Goal: Task Accomplishment & Management: Manage account settings

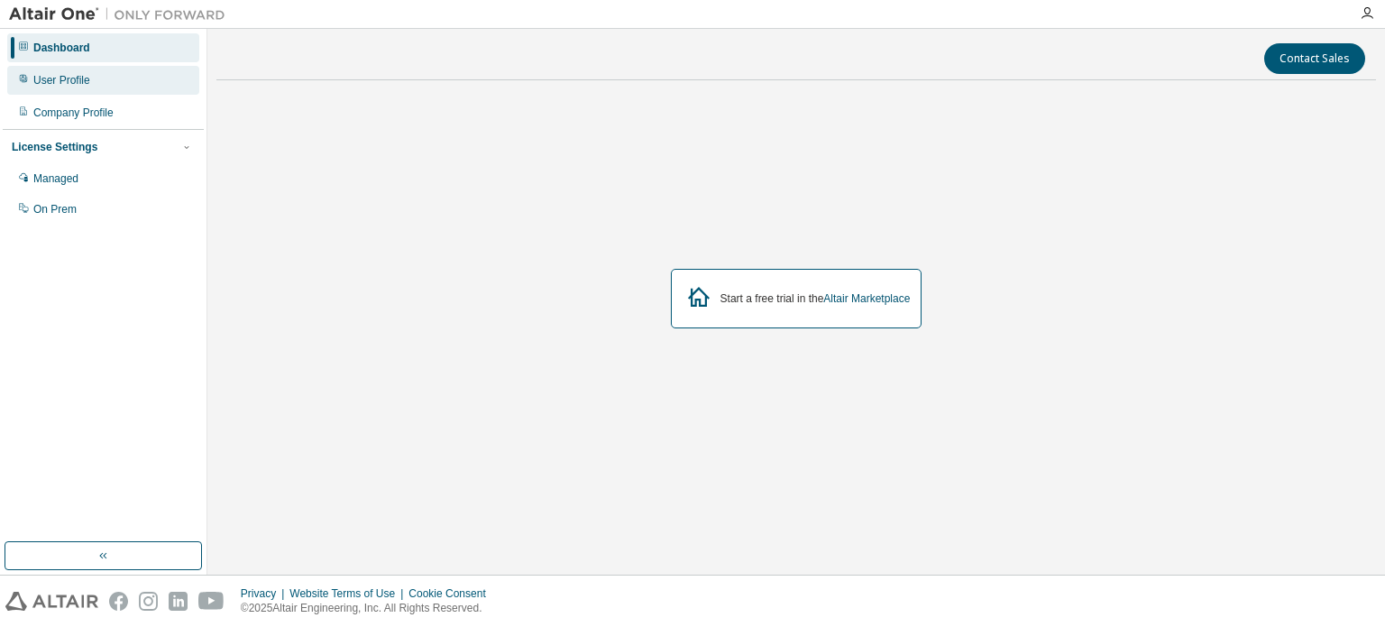
click at [114, 80] on div "User Profile" at bounding box center [103, 80] width 192 height 29
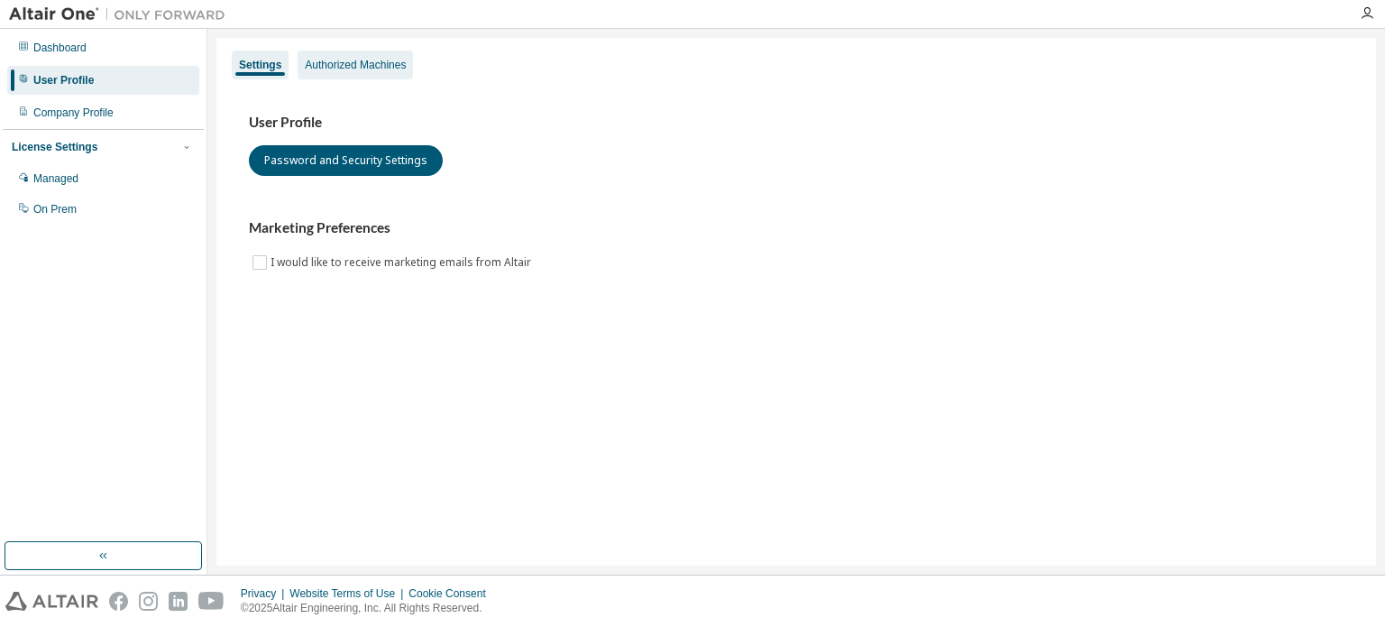
click at [315, 66] on div "Authorized Machines" at bounding box center [355, 65] width 101 height 14
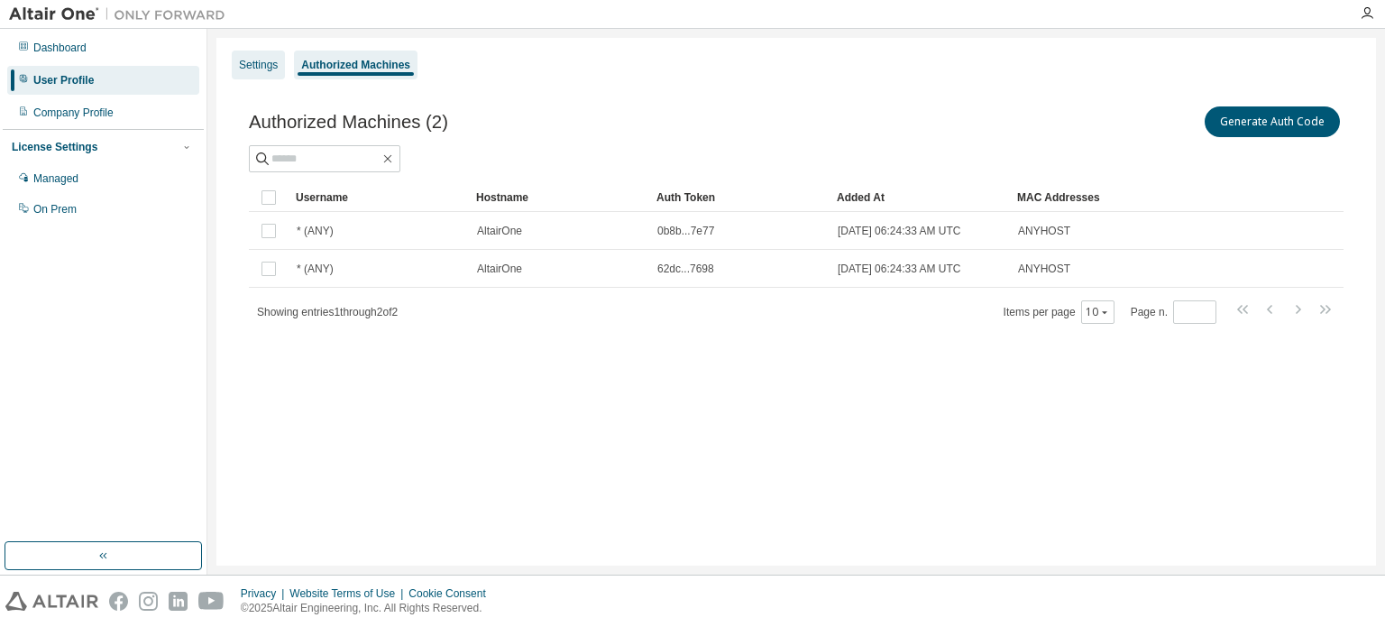
click at [266, 65] on div "Settings" at bounding box center [258, 65] width 39 height 14
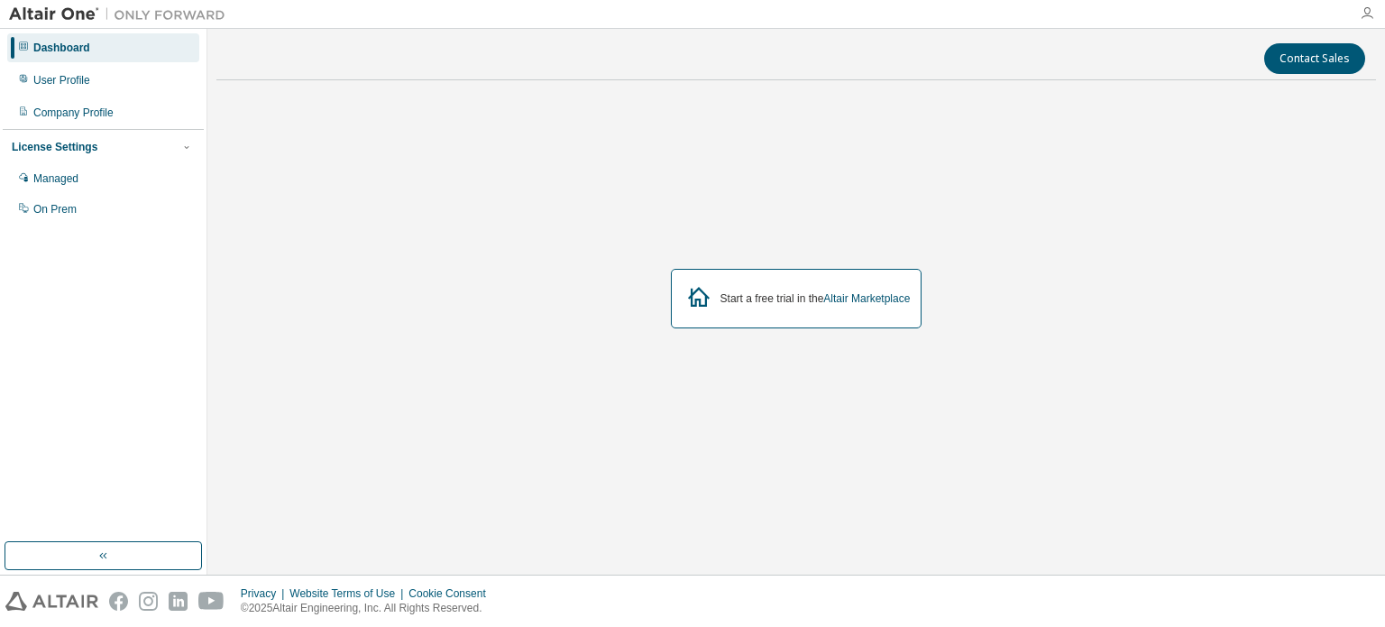
click at [1367, 18] on icon "button" at bounding box center [1367, 13] width 14 height 14
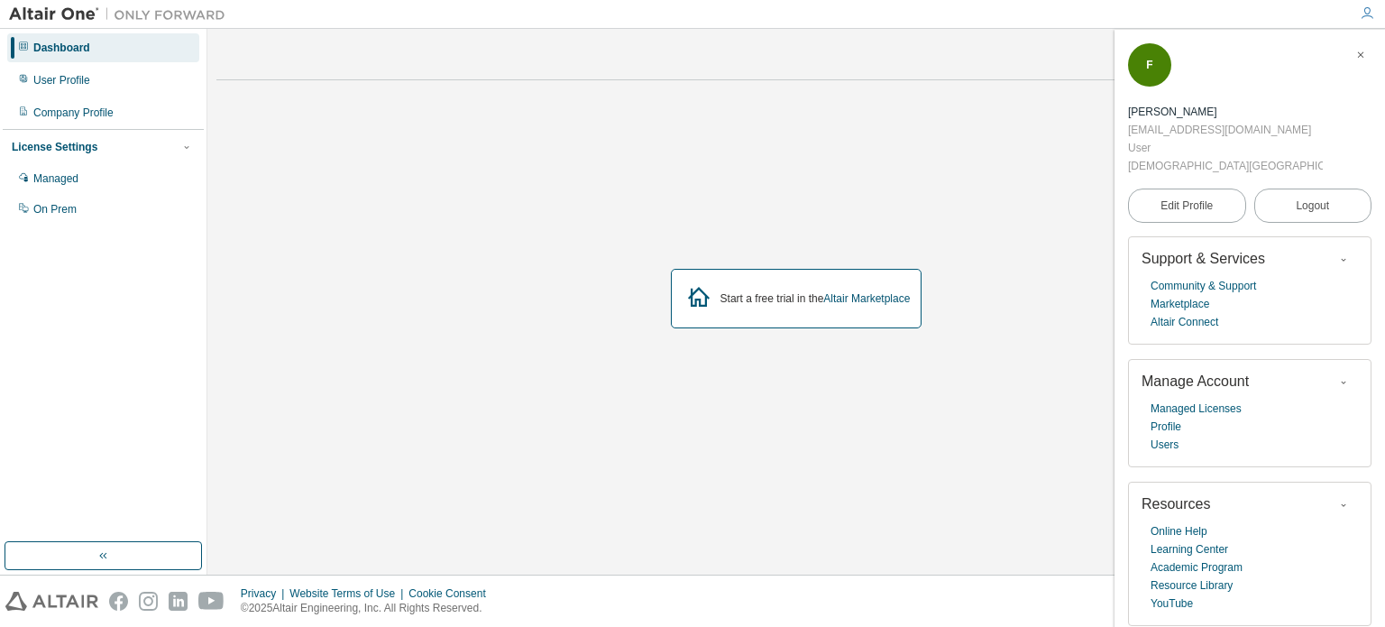
click at [1364, 55] on icon "button" at bounding box center [1360, 55] width 11 height 11
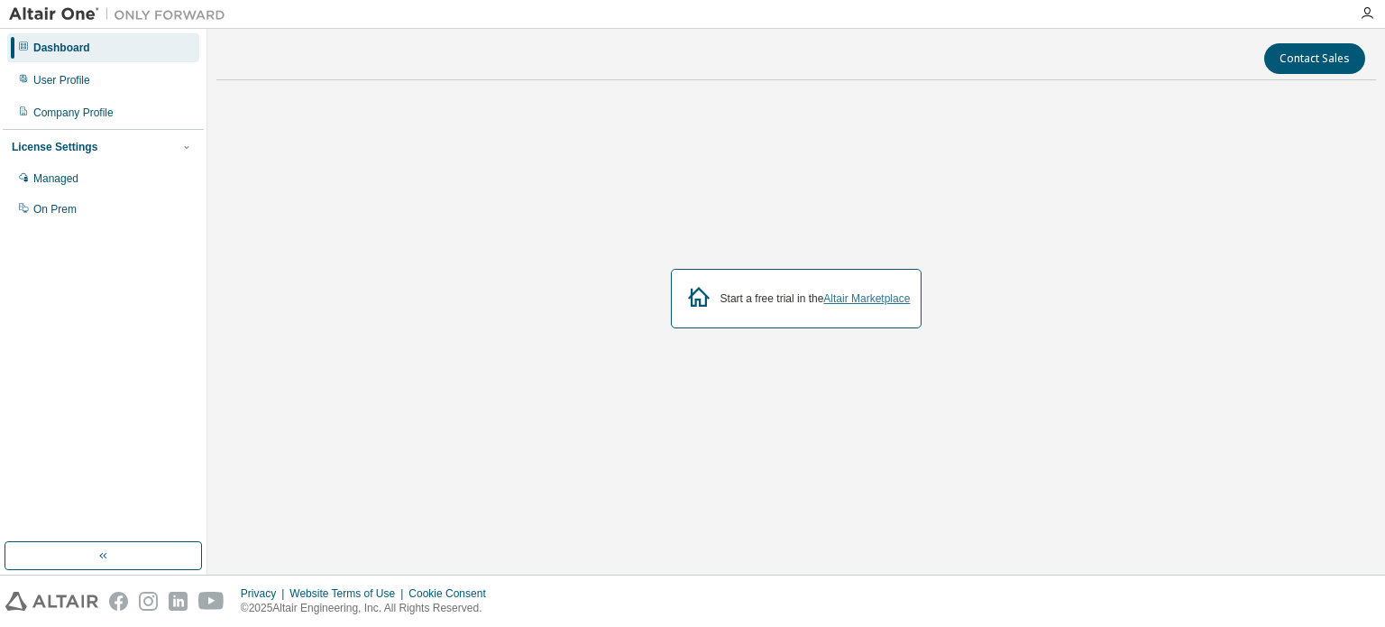
click at [861, 295] on link "Altair Marketplace" at bounding box center [866, 298] width 87 height 13
click at [124, 175] on div "Managed" at bounding box center [103, 178] width 192 height 29
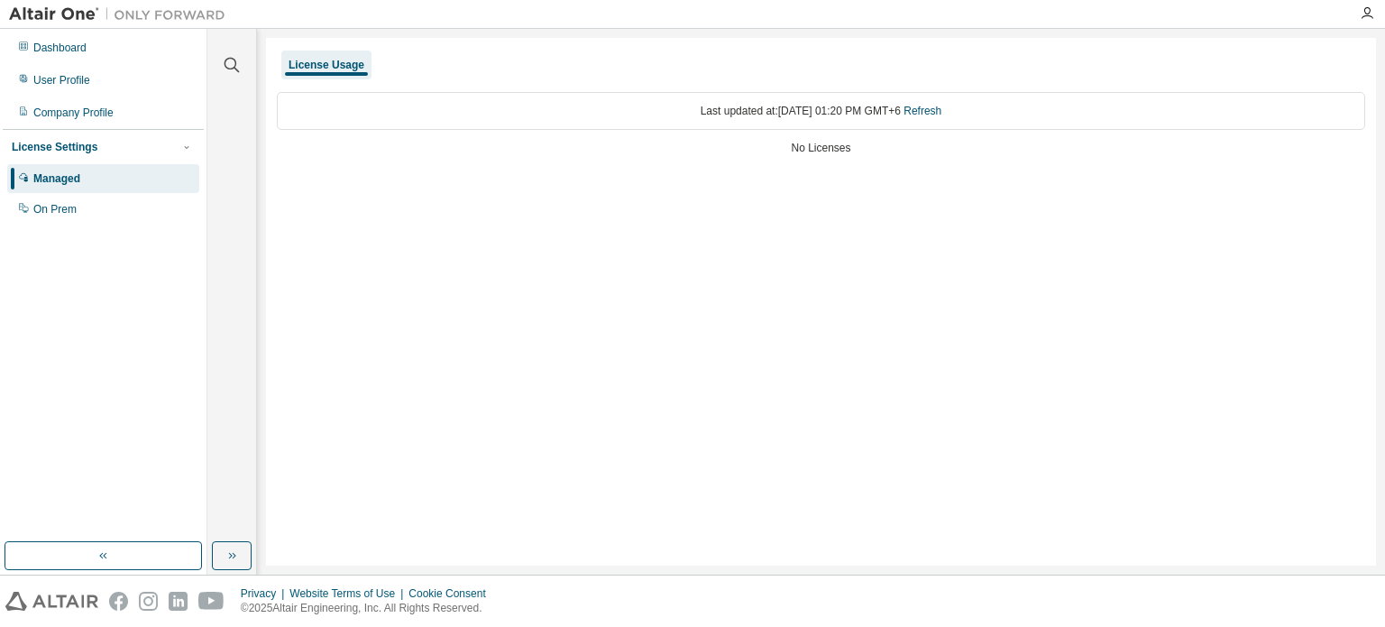
click at [858, 155] on div "Last updated at: Sat 2025-08-16 01:20 PM GMT+6 Refresh No Licenses" at bounding box center [821, 125] width 1088 height 88
click at [123, 220] on div "On Prem" at bounding box center [103, 209] width 192 height 29
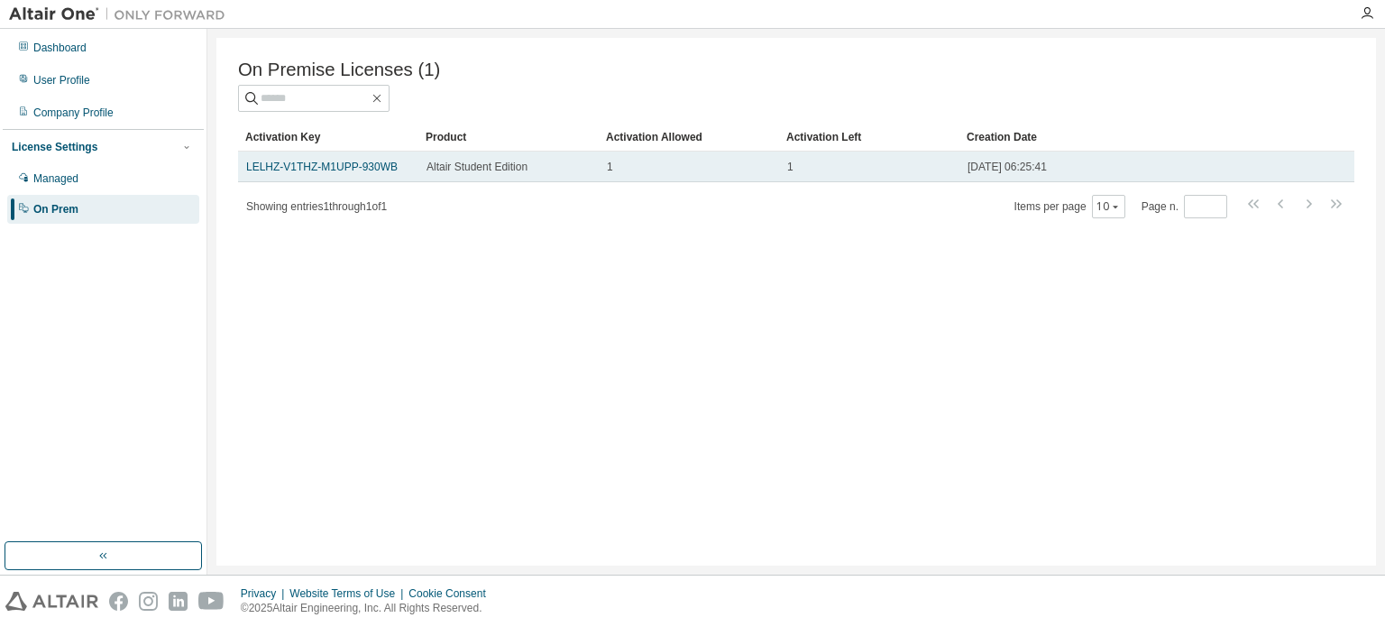
click at [426, 172] on td "Altair Student Edition" at bounding box center [508, 166] width 180 height 31
click at [363, 173] on link "LELHZ-V1THZ-M1UPP-930WB" at bounding box center [321, 166] width 151 height 13
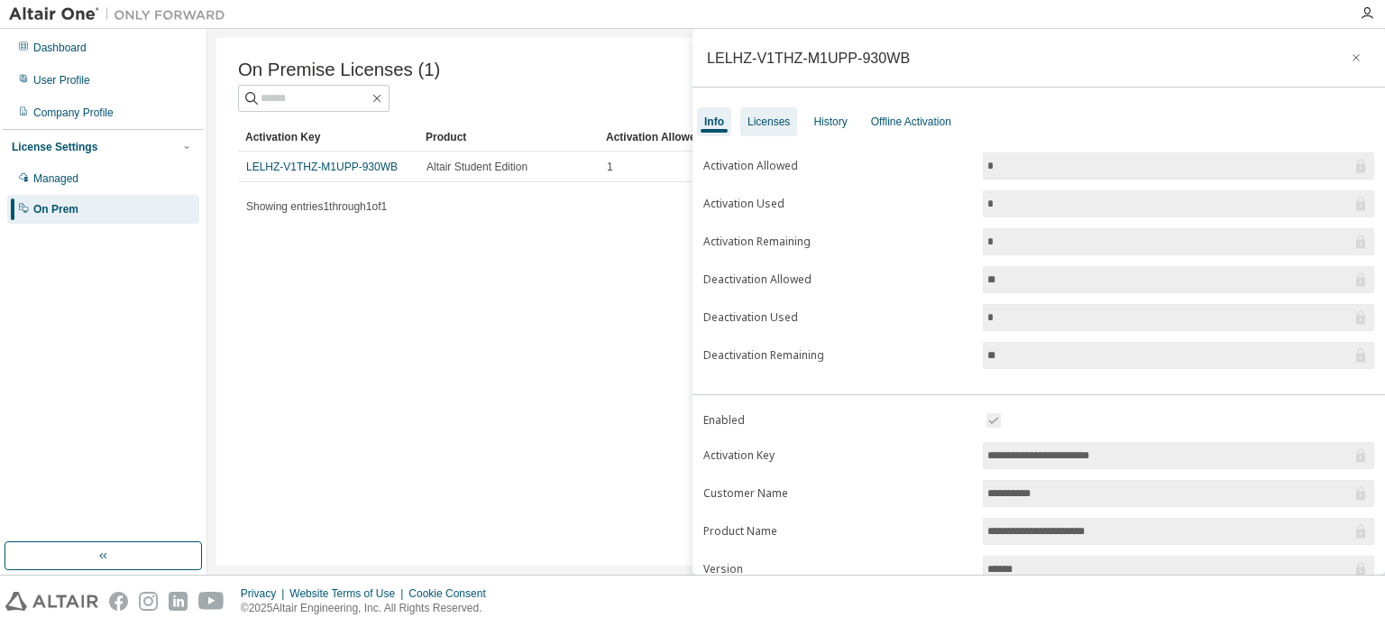
click at [768, 122] on div "Licenses" at bounding box center [768, 122] width 42 height 14
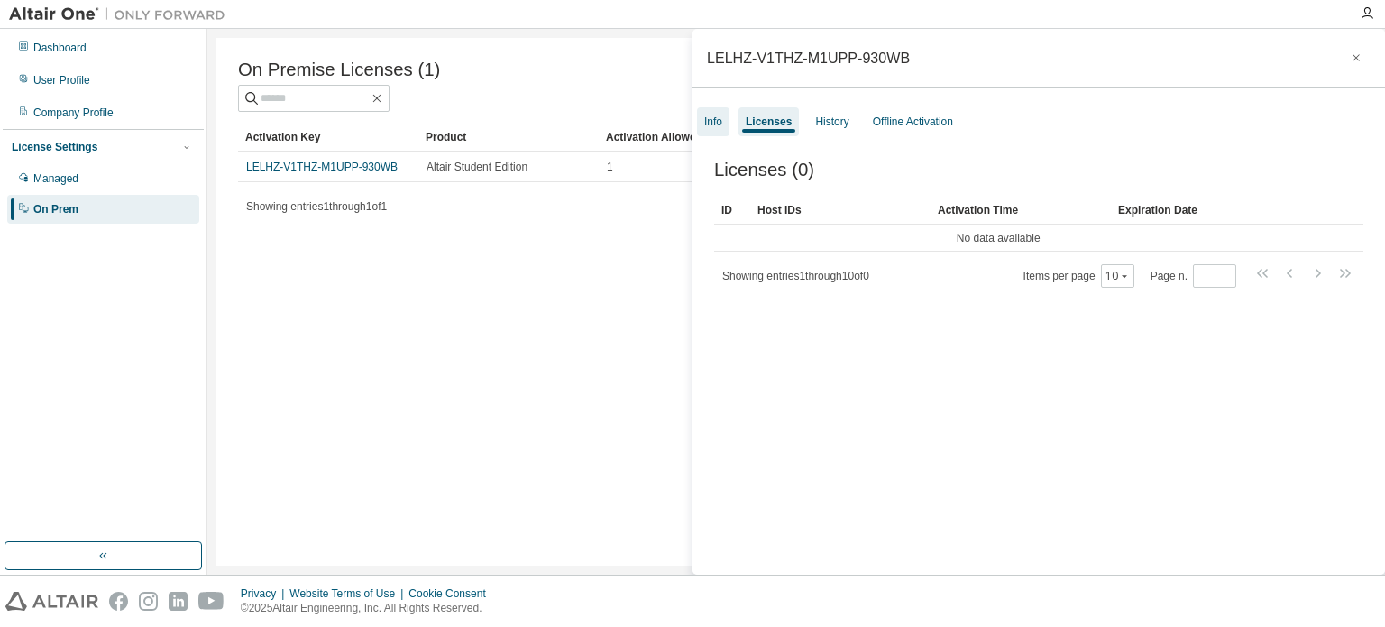
click at [721, 125] on div "Info" at bounding box center [713, 122] width 18 height 14
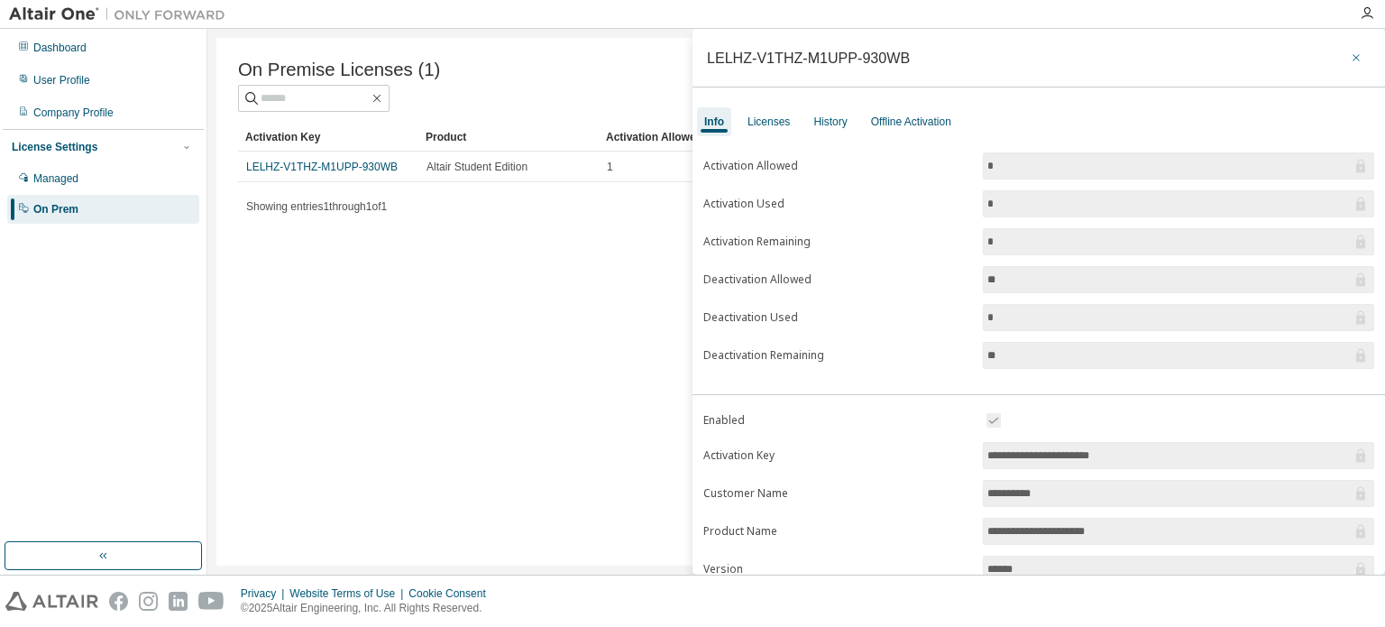
click at [1342, 51] on button "button" at bounding box center [1356, 57] width 29 height 29
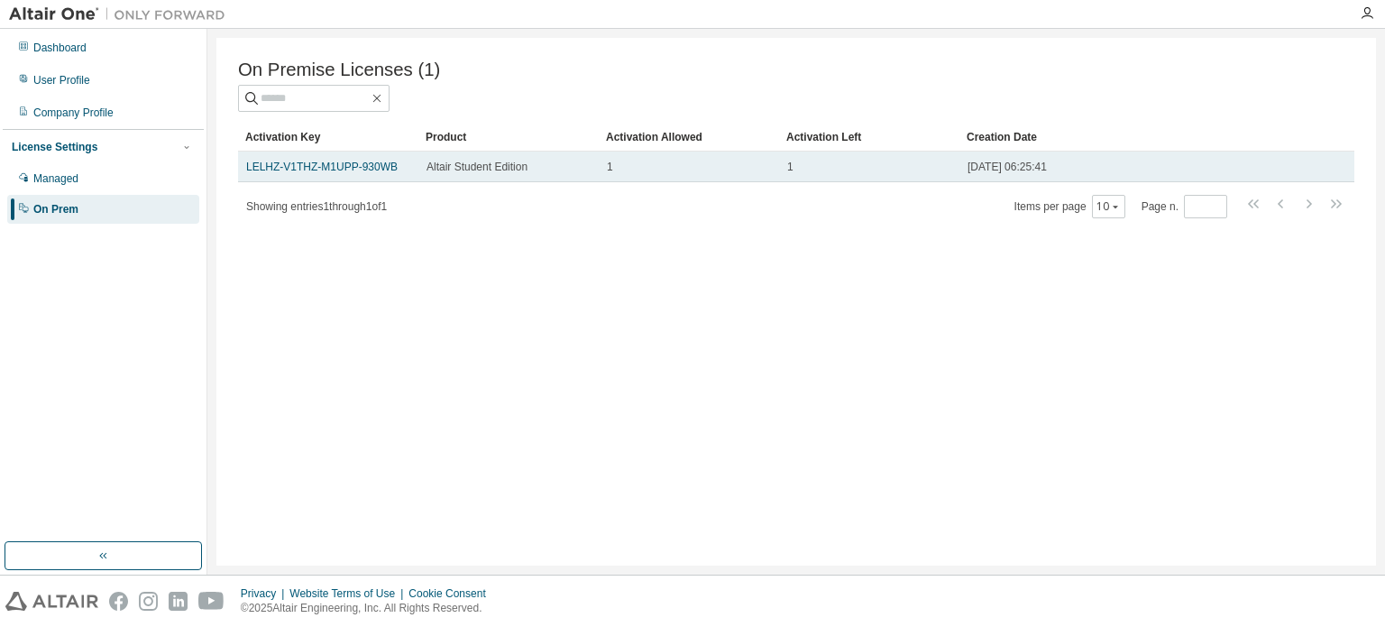
click at [1087, 173] on div "2025-08-16 06:25:41" at bounding box center [1120, 167] width 307 height 14
click at [394, 173] on div "LELHZ-V1THZ-M1UPP-930WB" at bounding box center [328, 167] width 164 height 14
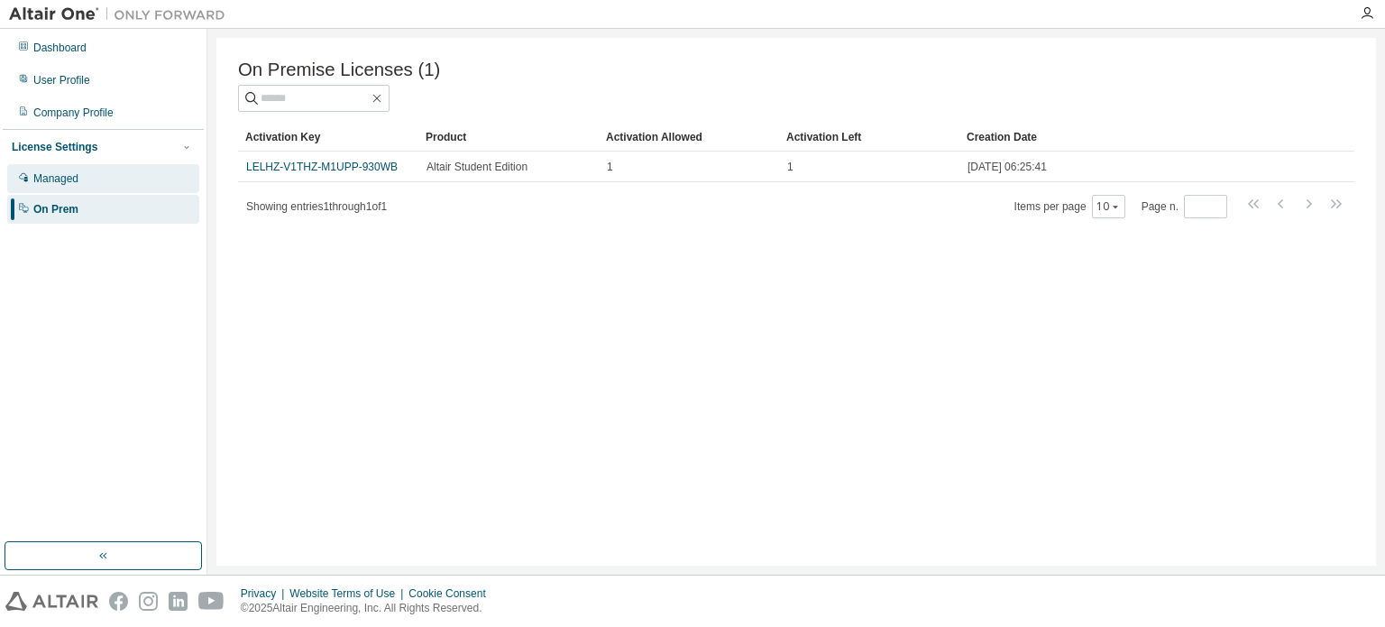
click at [67, 182] on div "Managed" at bounding box center [55, 178] width 45 height 14
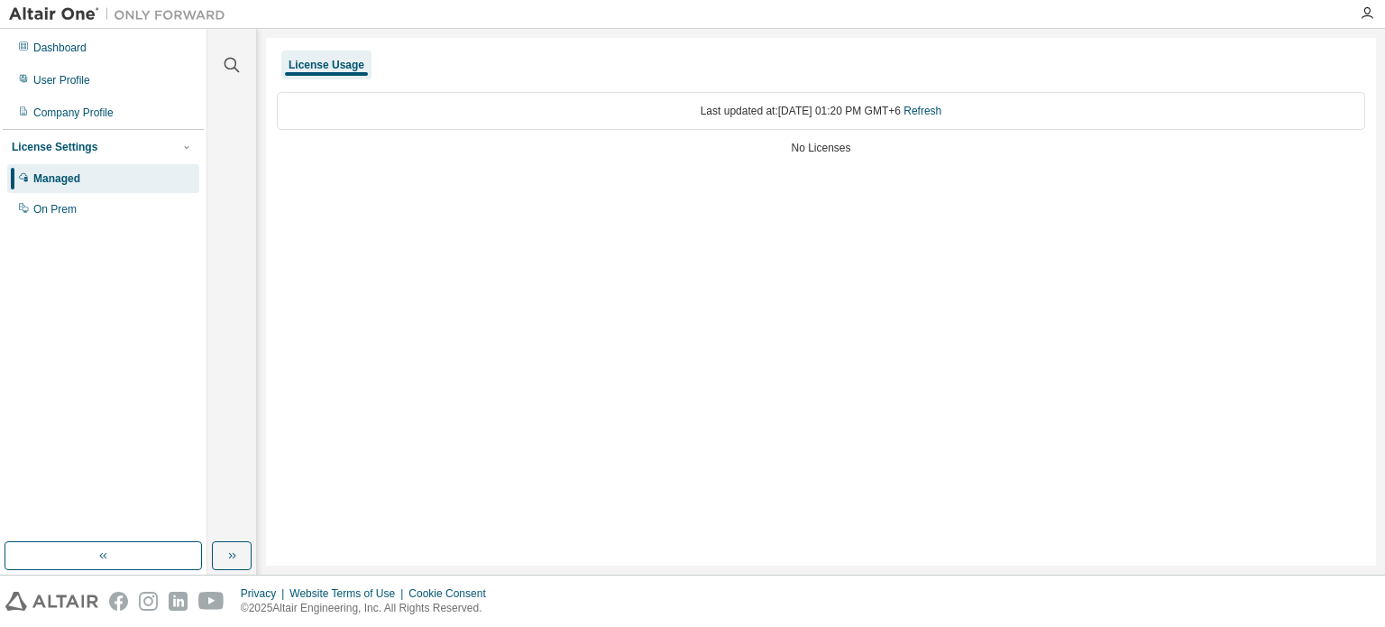
click at [900, 117] on div "Last updated at: Sat 2025-08-16 01:20 PM GMT+6 Refresh" at bounding box center [821, 111] width 1088 height 38
click at [88, 197] on div "On Prem" at bounding box center [103, 209] width 192 height 29
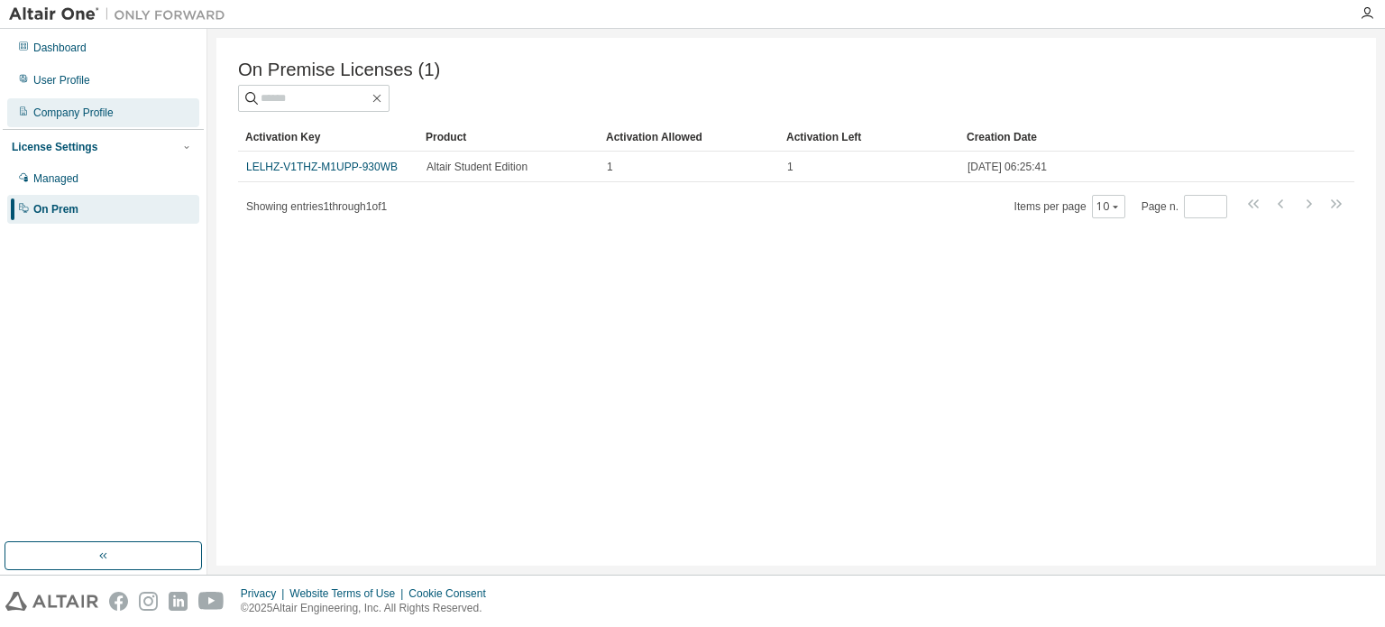
click at [87, 108] on div "Company Profile" at bounding box center [73, 112] width 80 height 14
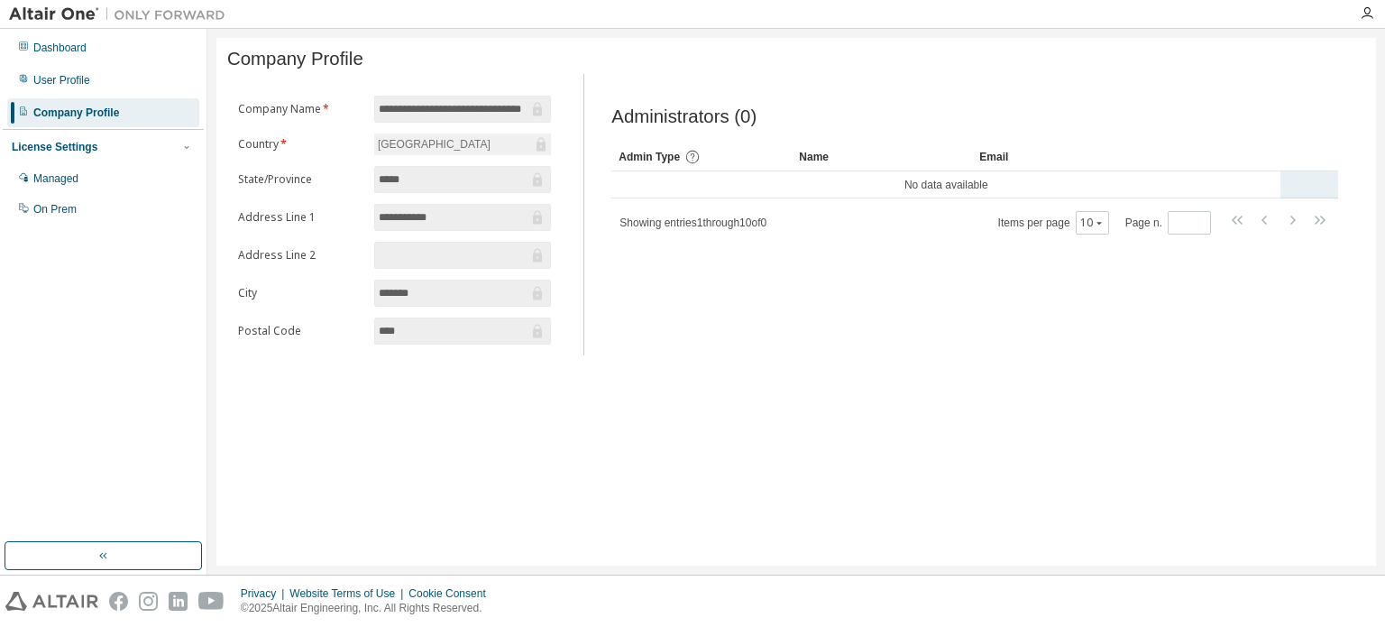
click at [771, 192] on td "No data available" at bounding box center [945, 184] width 669 height 27
click at [25, 219] on div "On Prem" at bounding box center [103, 209] width 192 height 29
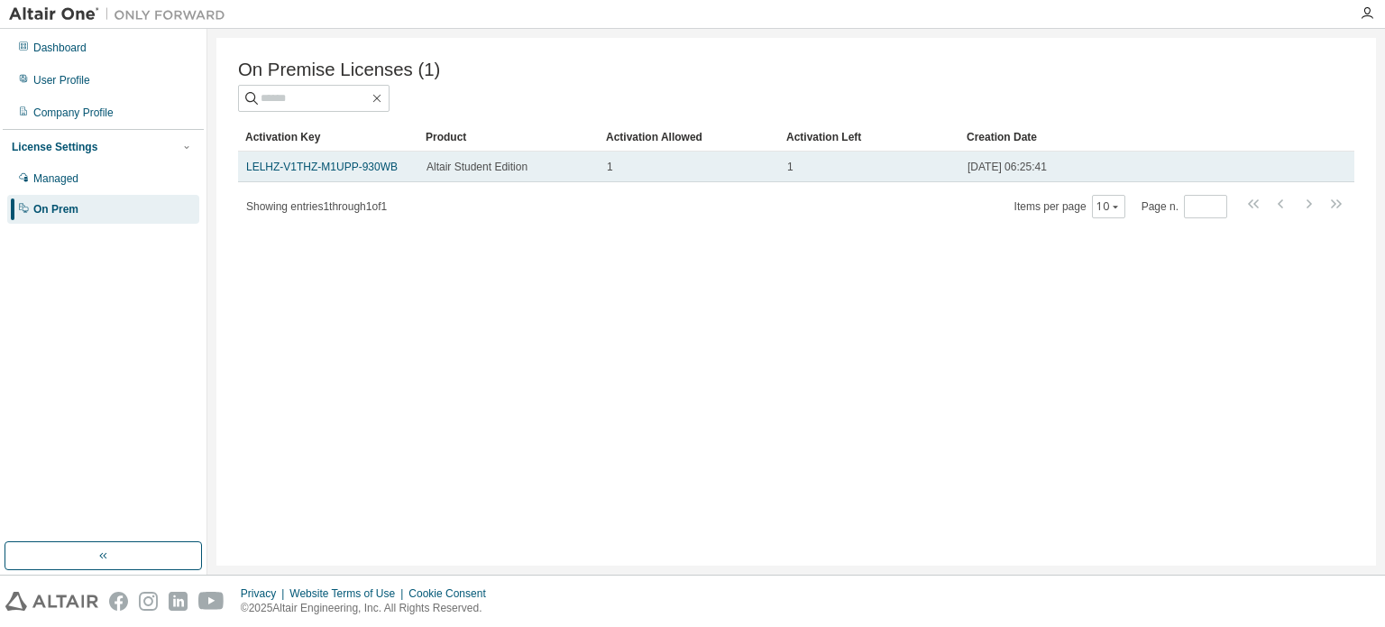
click at [724, 174] on div "1" at bounding box center [689, 167] width 164 height 14
click at [422, 170] on td "Altair Student Edition" at bounding box center [508, 166] width 180 height 31
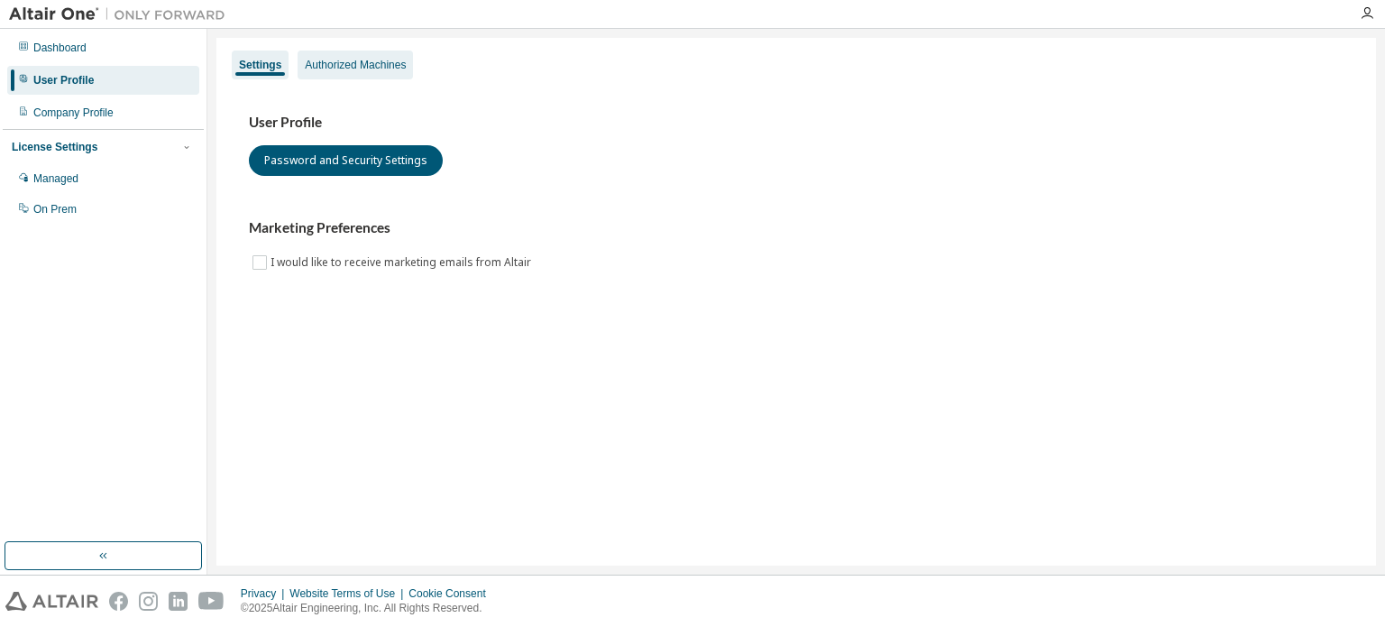
click at [368, 72] on div "Authorized Machines" at bounding box center [355, 64] width 115 height 29
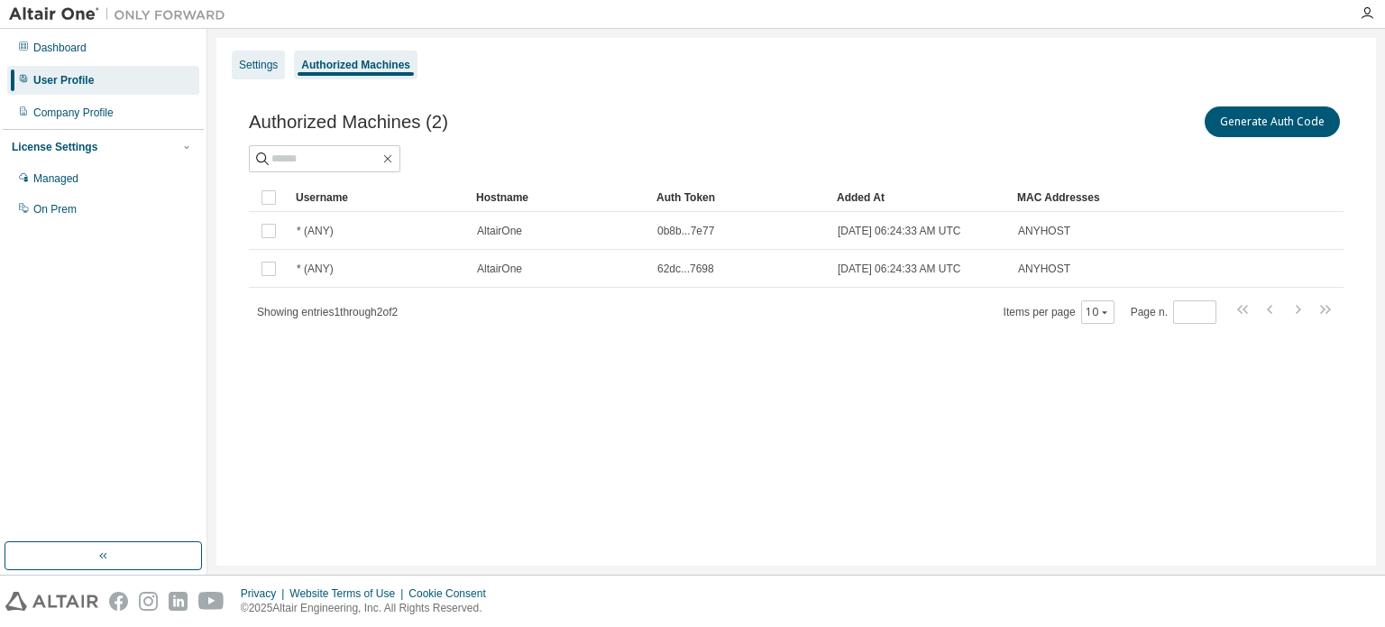
click at [253, 60] on div "Settings" at bounding box center [258, 65] width 39 height 14
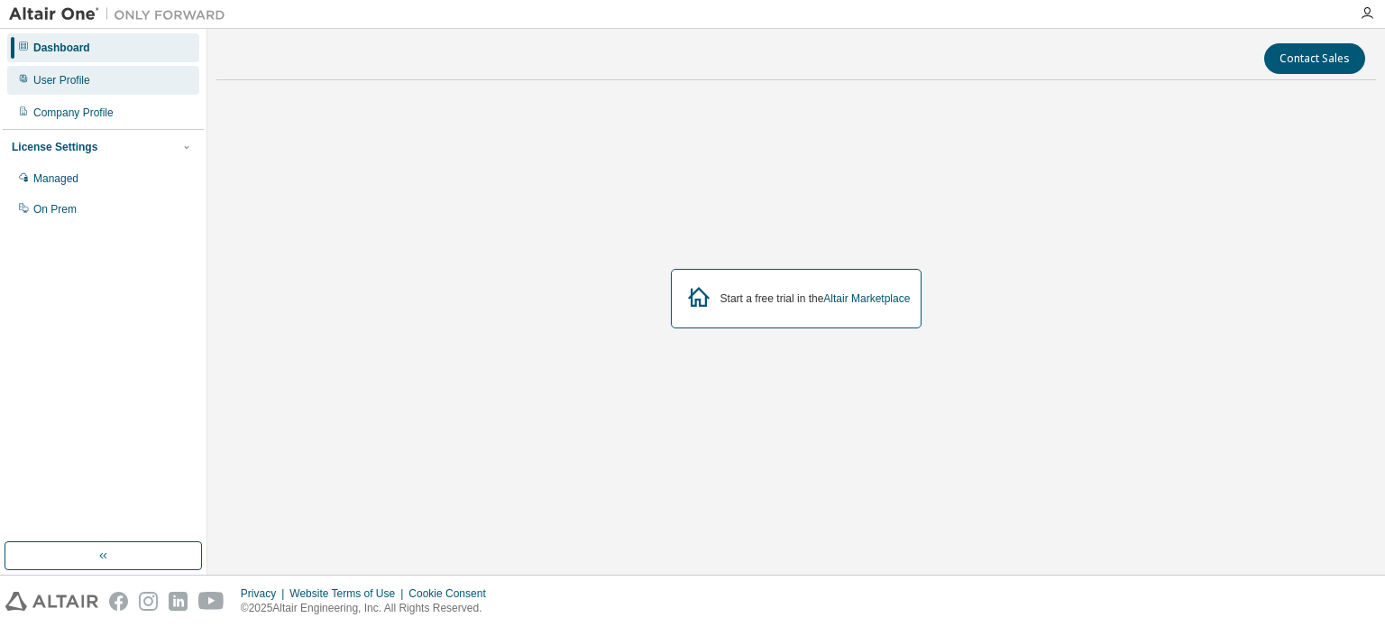
click at [122, 92] on div "User Profile" at bounding box center [103, 80] width 192 height 29
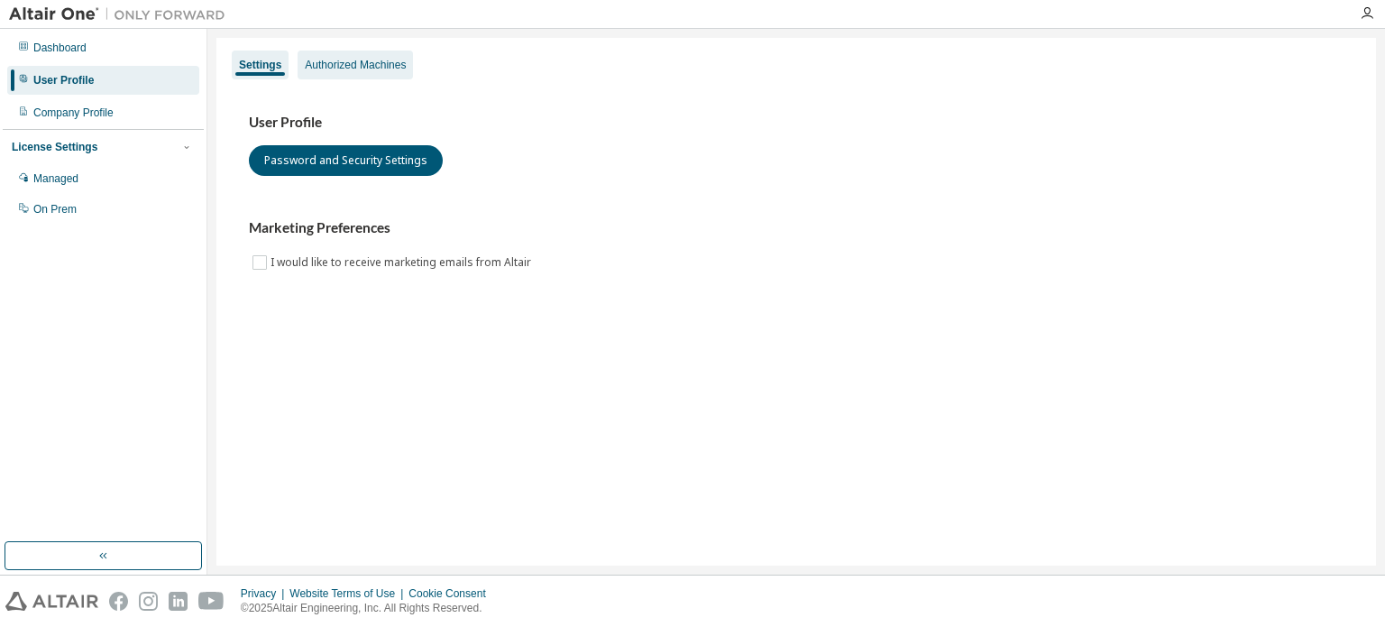
click at [378, 58] on div "Authorized Machines" at bounding box center [355, 65] width 101 height 14
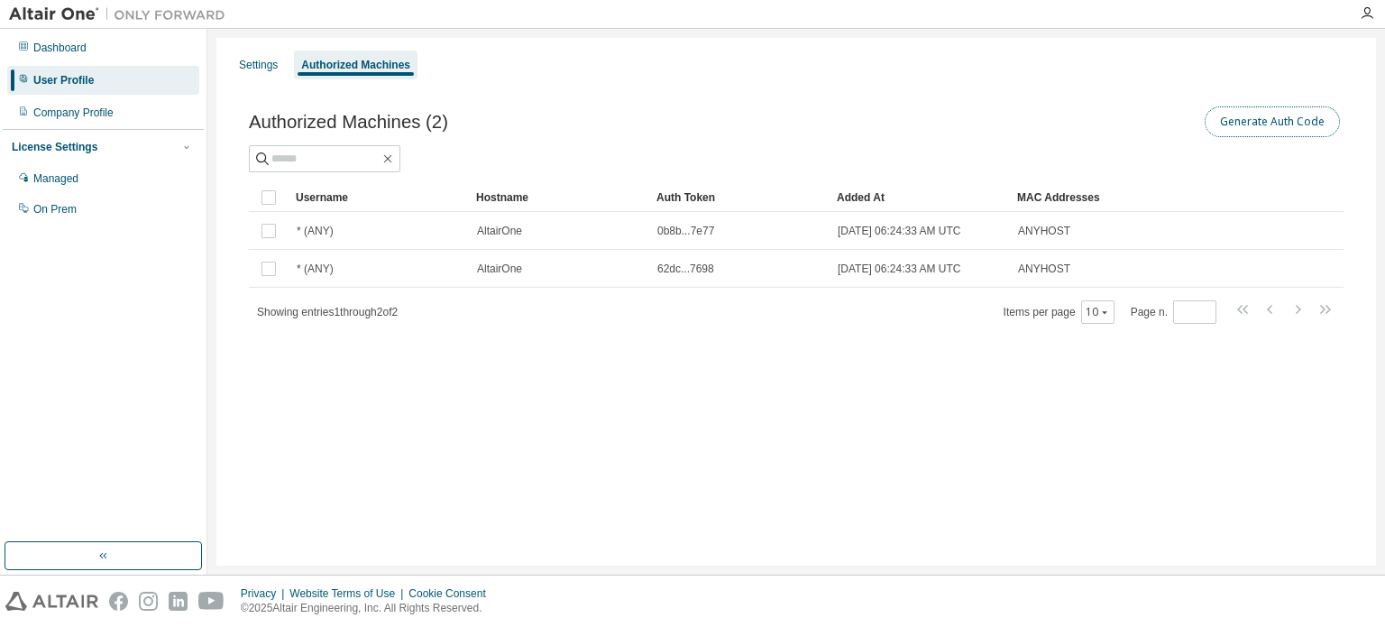
click at [1238, 122] on button "Generate Auth Code" at bounding box center [1272, 121] width 135 height 31
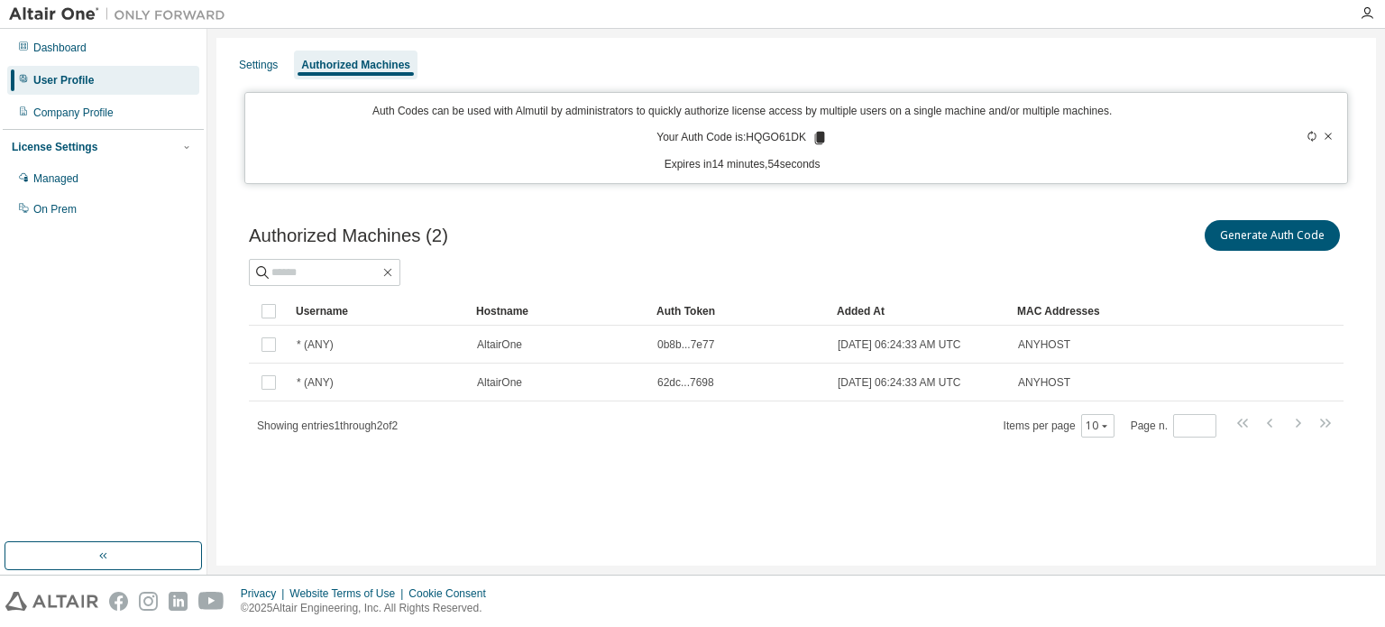
click at [817, 139] on icon at bounding box center [820, 138] width 10 height 13
click at [1021, 241] on div "Generate Auth Code" at bounding box center [1069, 235] width 547 height 38
click at [815, 139] on icon at bounding box center [819, 138] width 16 height 16
